Goal: Information Seeking & Learning: Check status

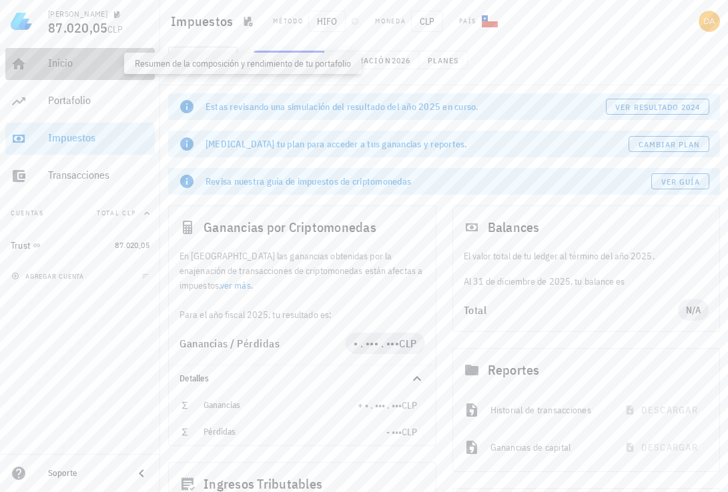
click at [63, 60] on div "Inicio" at bounding box center [98, 63] width 101 height 13
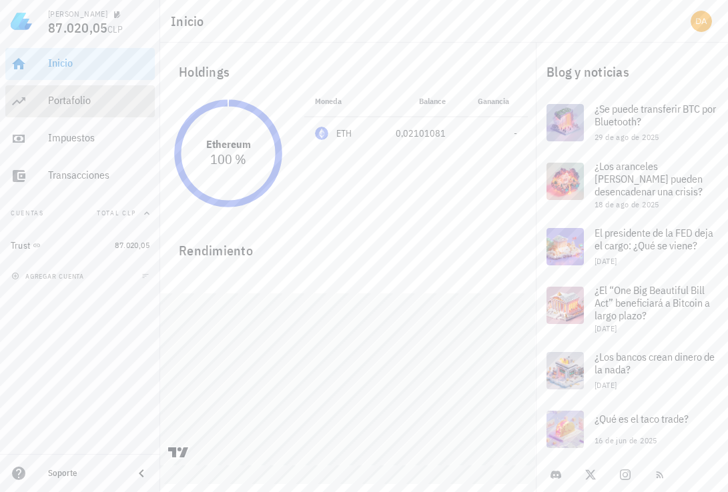
click at [74, 108] on div "Portafolio" at bounding box center [98, 101] width 101 height 30
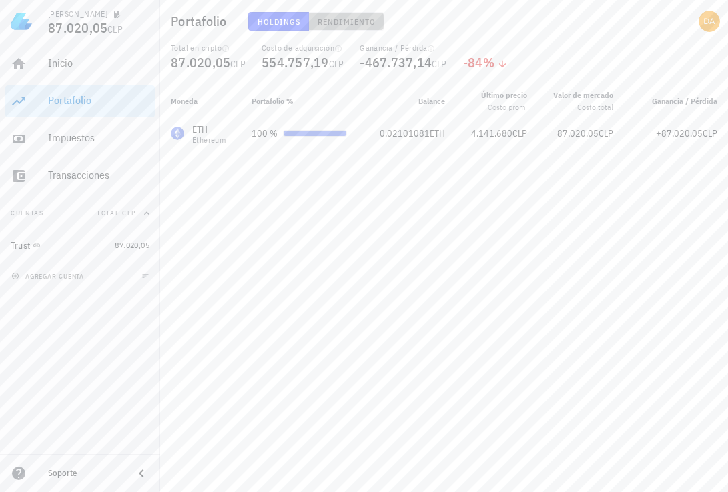
click at [349, 18] on span "Rendimiento" at bounding box center [346, 22] width 59 height 10
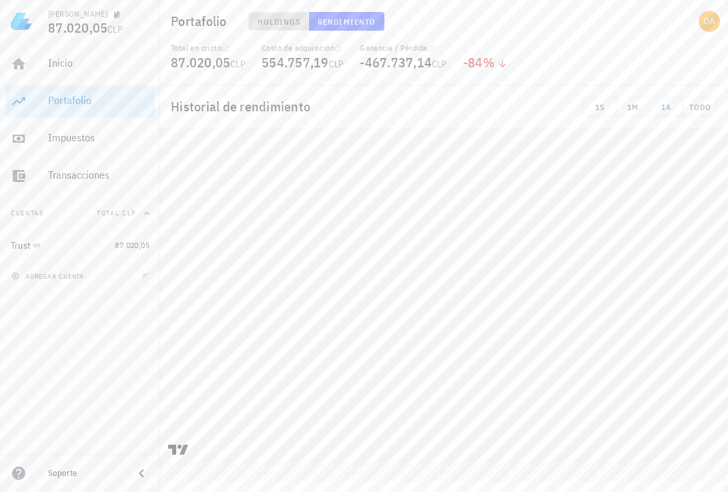
click at [279, 19] on span "Holdings" at bounding box center [279, 22] width 44 height 10
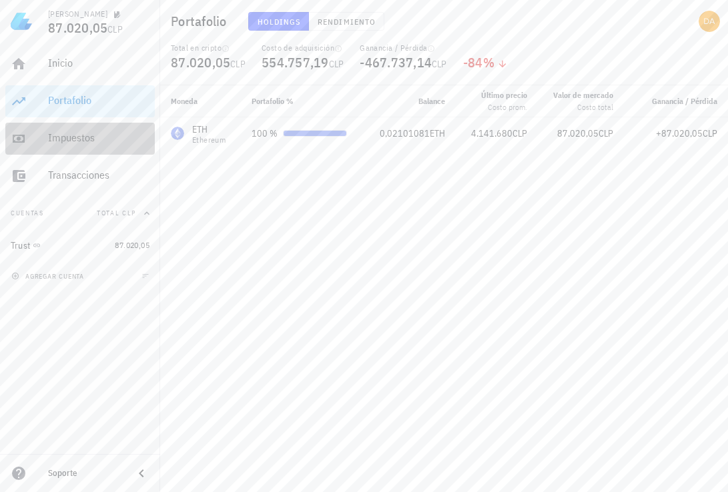
click at [70, 132] on div "Impuestos" at bounding box center [98, 137] width 101 height 13
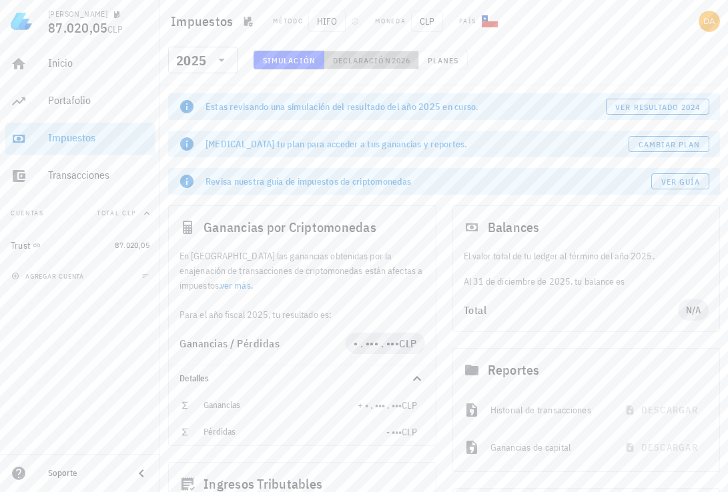
click at [380, 60] on span "Declaración" at bounding box center [361, 60] width 59 height 10
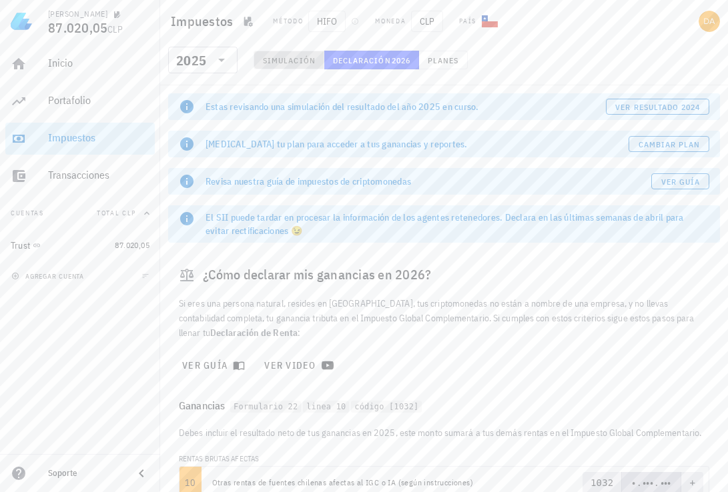
click at [287, 61] on span "Simulación" at bounding box center [288, 60] width 53 height 10
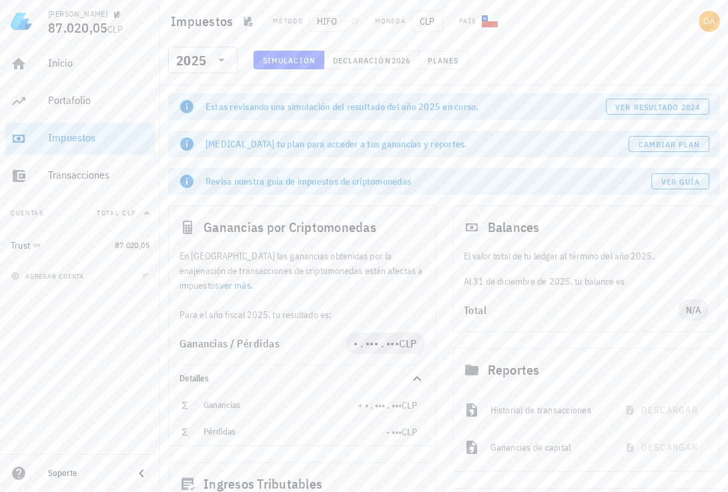
click at [287, 61] on span "Simulación" at bounding box center [288, 60] width 53 height 10
click at [647, 108] on span "ver resultado 2024" at bounding box center [656, 107] width 85 height 10
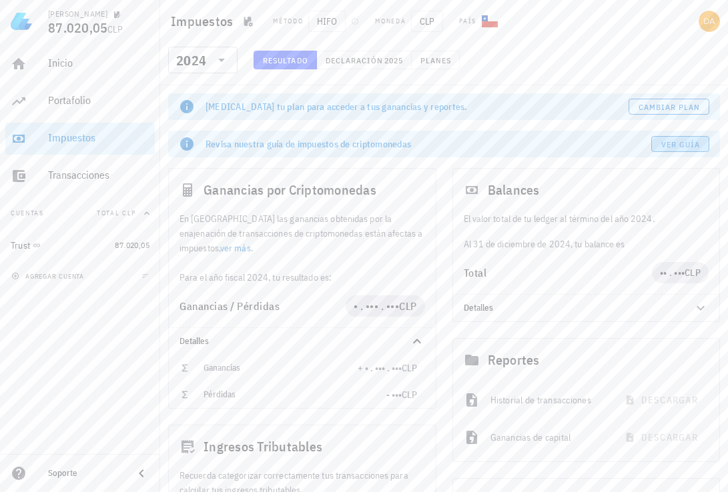
click at [692, 142] on span "Ver guía" at bounding box center [680, 144] width 40 height 10
